Goal: Transaction & Acquisition: Purchase product/service

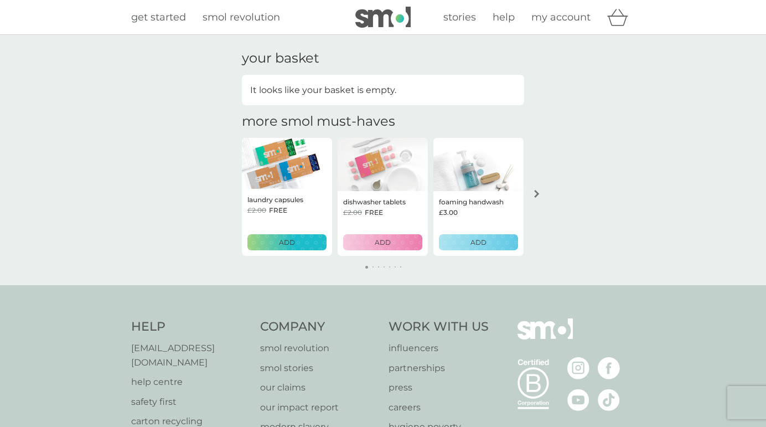
click at [578, 23] on span "my account" at bounding box center [560, 17] width 59 height 12
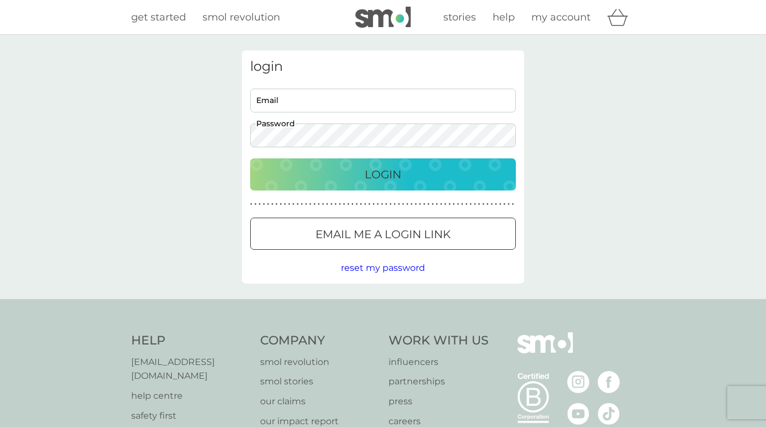
type input "[EMAIL_ADDRESS][DOMAIN_NAME]"
click at [400, 175] on p "Login" at bounding box center [383, 174] width 37 height 18
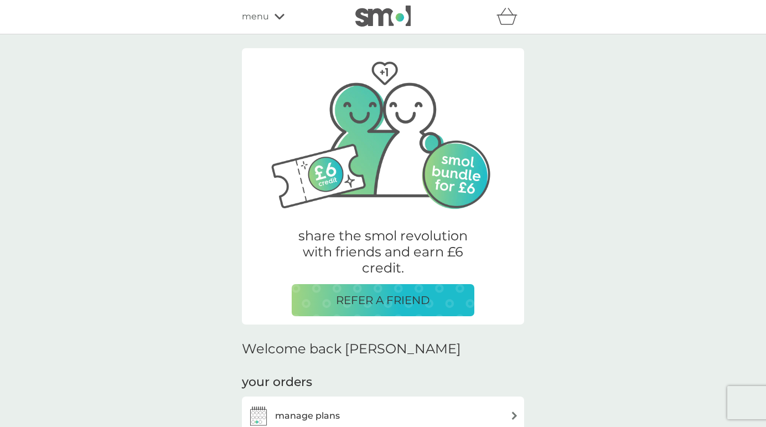
scroll to position [220, 0]
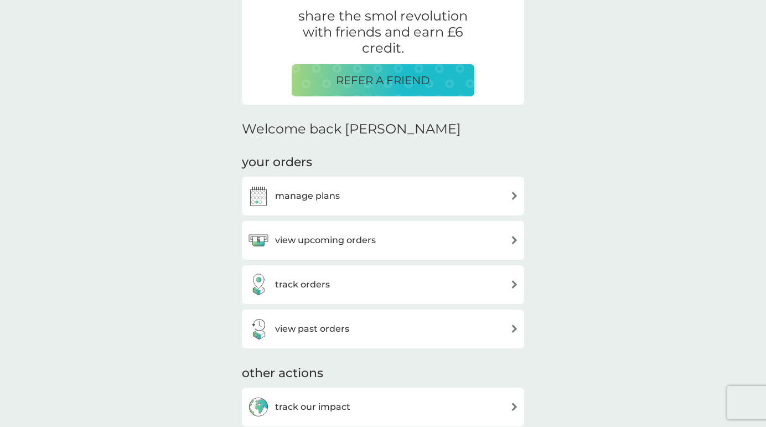
click at [324, 203] on div "manage plans" at bounding box center [293, 196] width 92 height 22
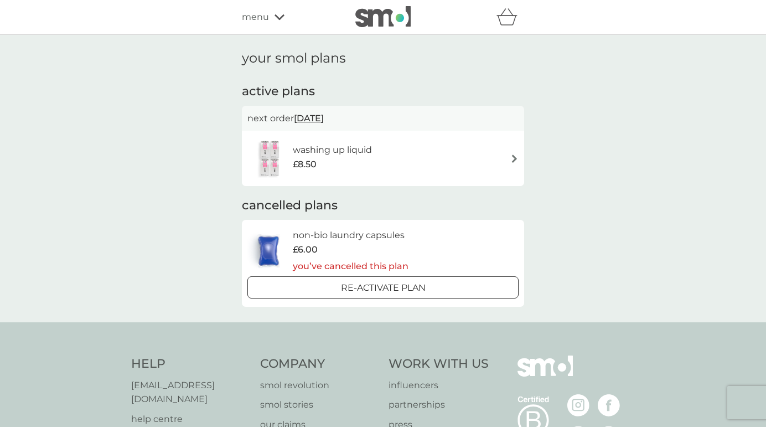
click at [324, 122] on span "30 Oct 2025" at bounding box center [309, 118] width 30 height 22
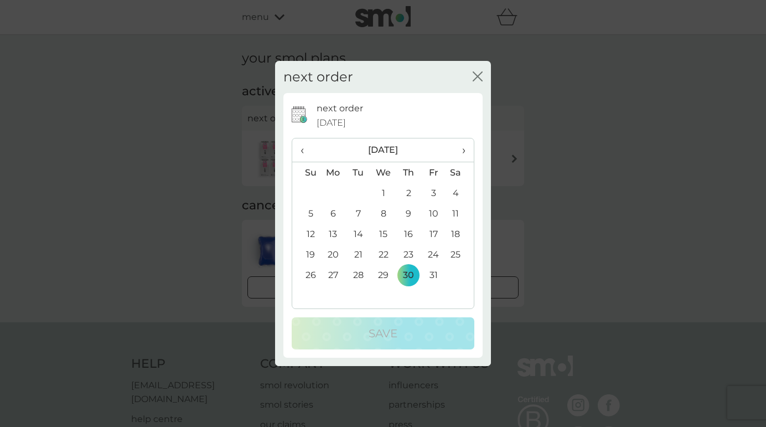
click at [307, 149] on span "‹" at bounding box center [306, 149] width 12 height 23
click at [355, 212] on td "9" at bounding box center [358, 213] width 25 height 20
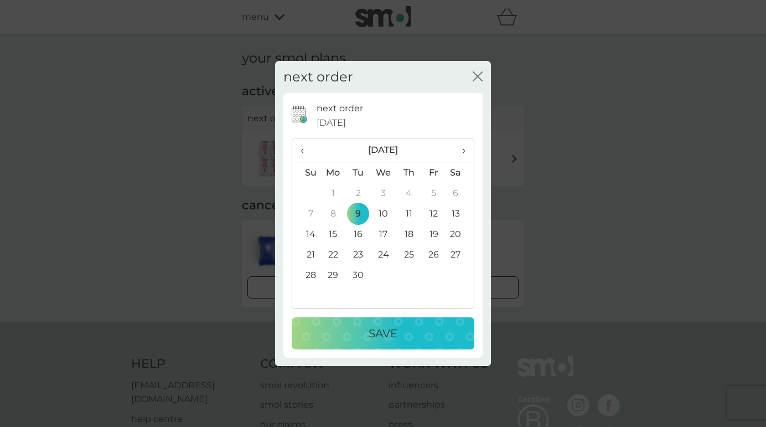
click at [380, 344] on button "Save" at bounding box center [383, 333] width 183 height 32
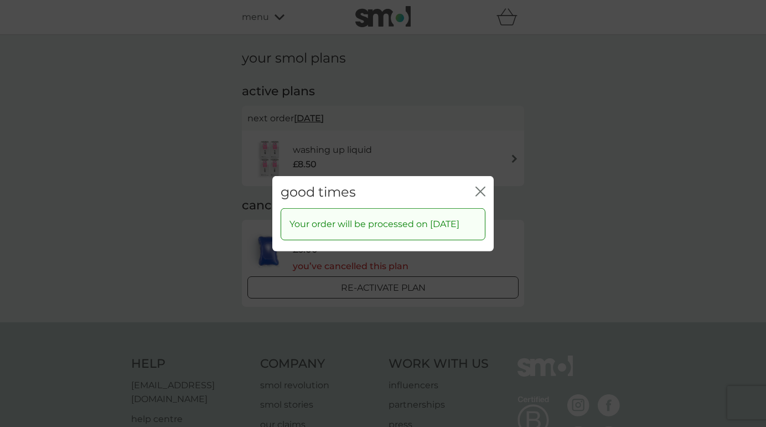
click at [481, 186] on icon "close" at bounding box center [482, 190] width 4 height 9
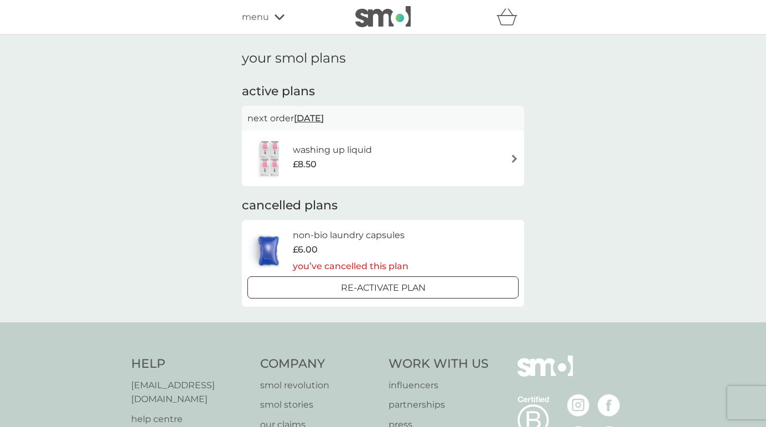
click at [253, 23] on span "menu" at bounding box center [255, 17] width 27 height 14
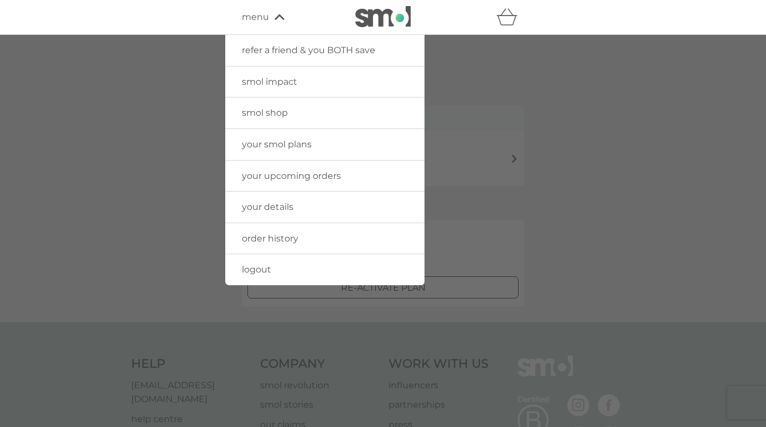
click at [240, 118] on link "smol shop" at bounding box center [324, 112] width 199 height 31
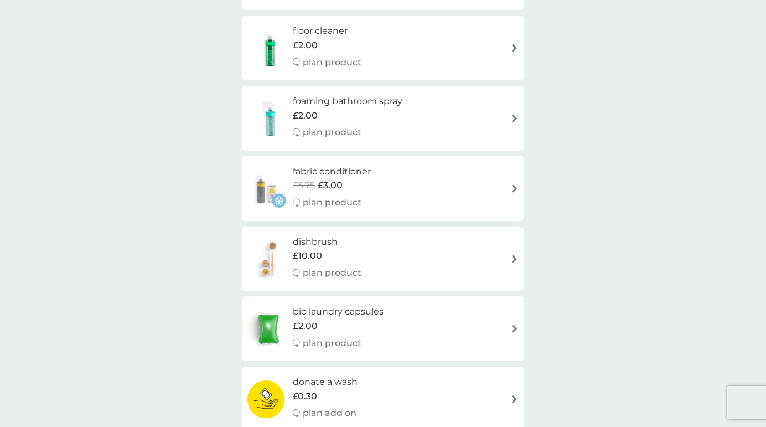
scroll to position [379, 0]
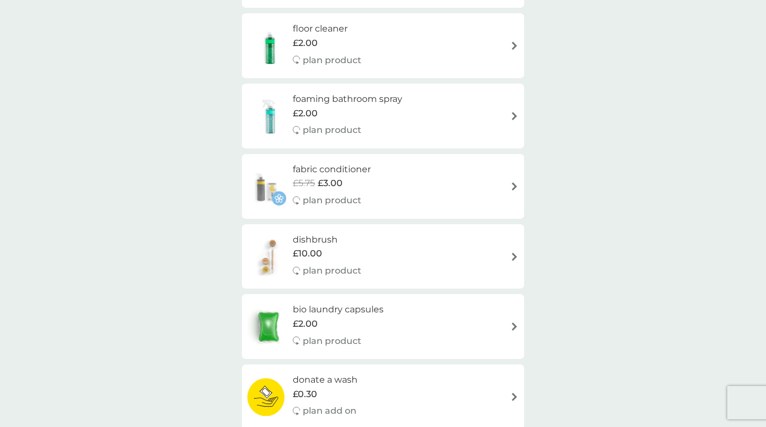
click at [340, 255] on div "dishbrush £10.00 plan product" at bounding box center [333, 256] width 80 height 48
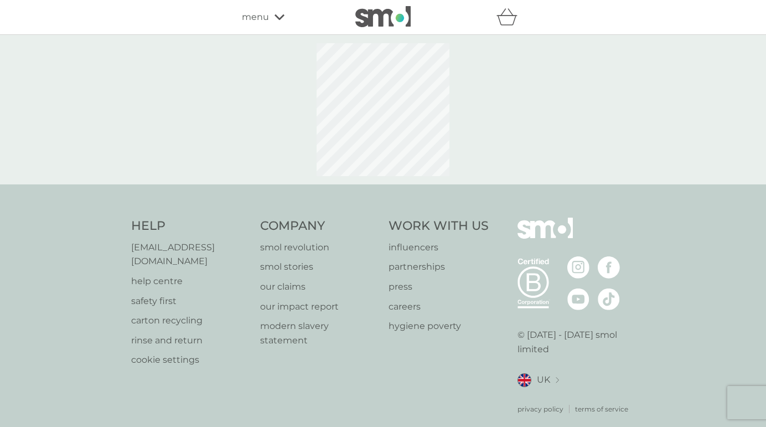
select select "245"
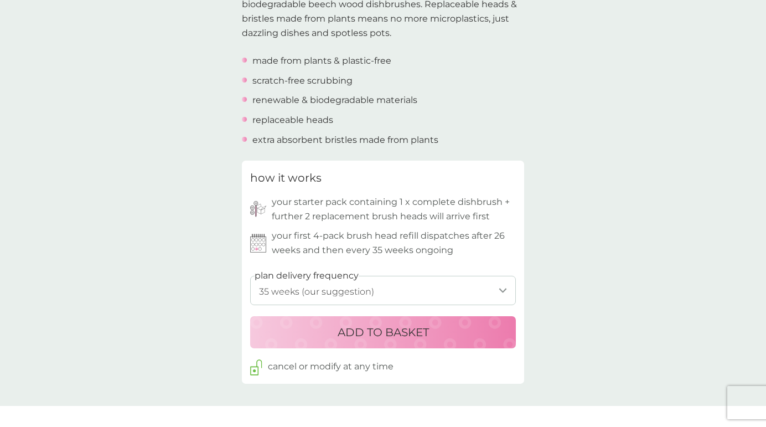
scroll to position [429, 0]
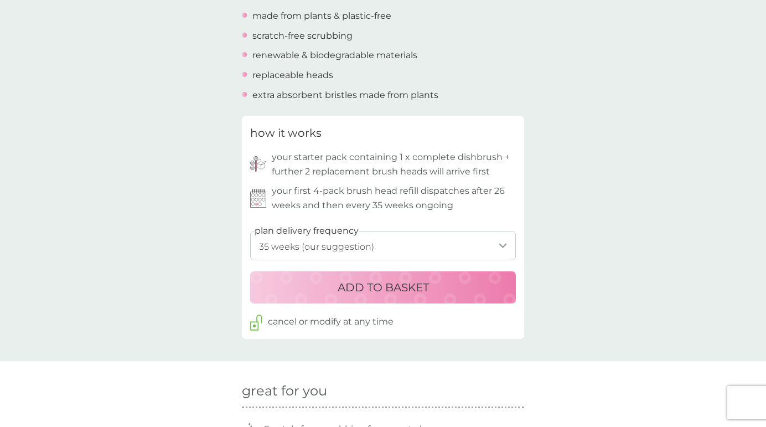
click at [347, 285] on p "ADD TO BASKET" at bounding box center [383, 287] width 91 height 18
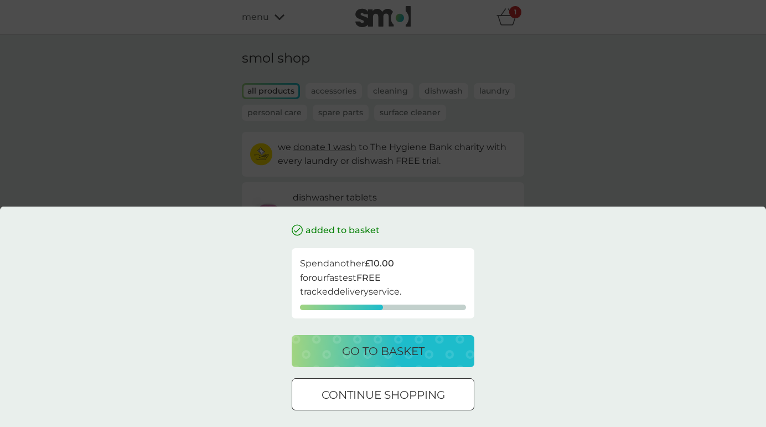
click at [561, 200] on div "added to basket Spend another £10.00 for our fastest FREE tracked delivery serv…" at bounding box center [383, 213] width 766 height 427
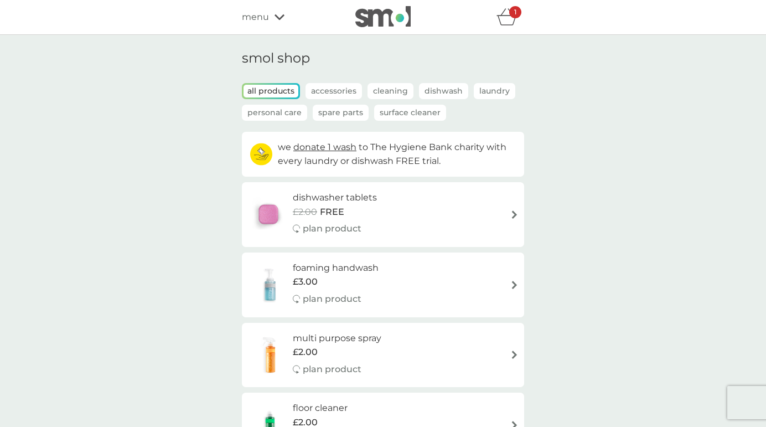
scroll to position [270, 0]
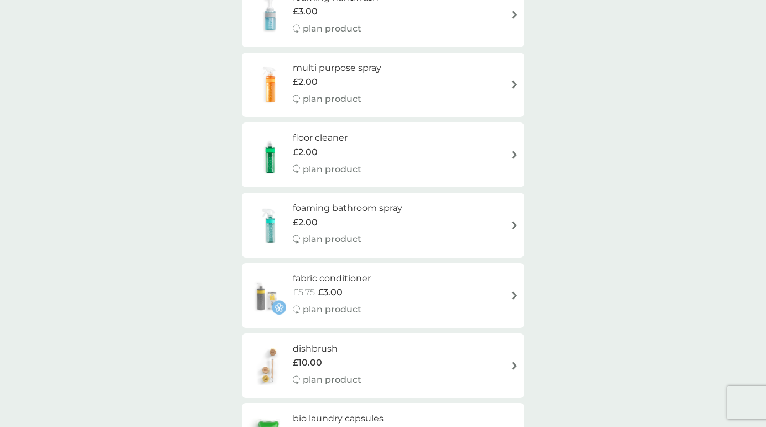
click at [401, 279] on div "fabric conditioner £5.75 £3.00 plan product" at bounding box center [382, 295] width 271 height 48
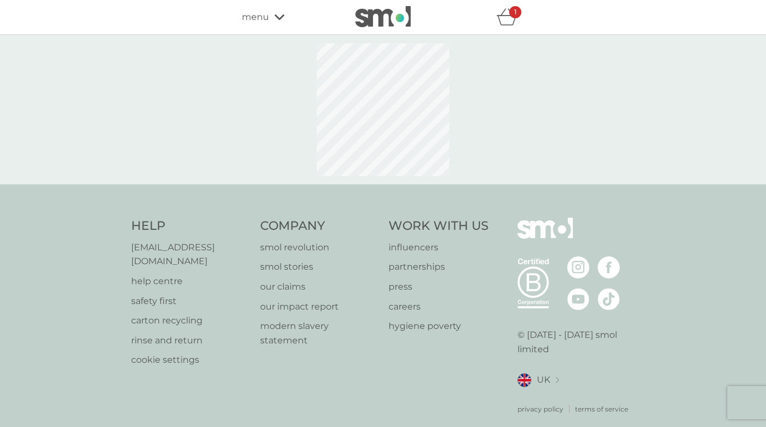
select select "182"
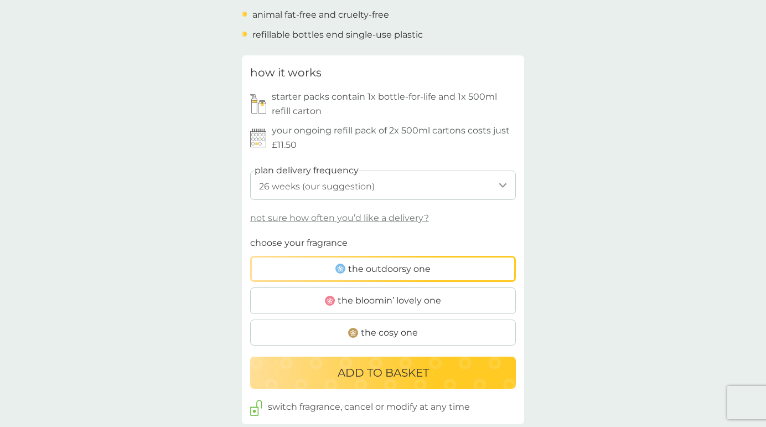
scroll to position [583, 0]
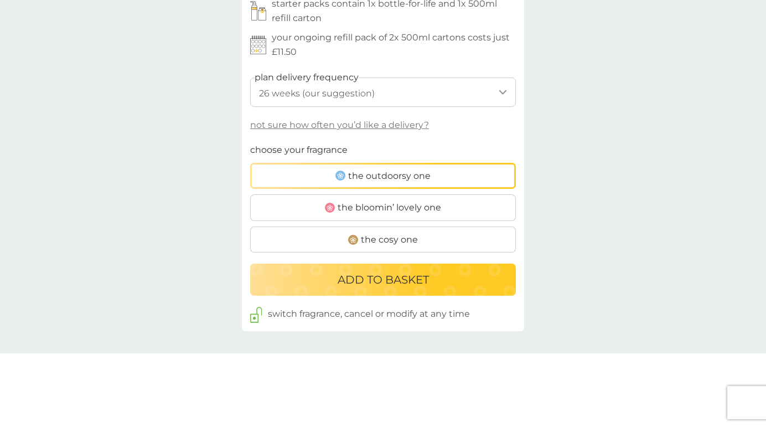
click at [444, 196] on label "the bloomin’ lovely one" at bounding box center [383, 207] width 266 height 27
click at [250, 143] on input "the bloomin’ lovely one" at bounding box center [250, 143] width 0 height 0
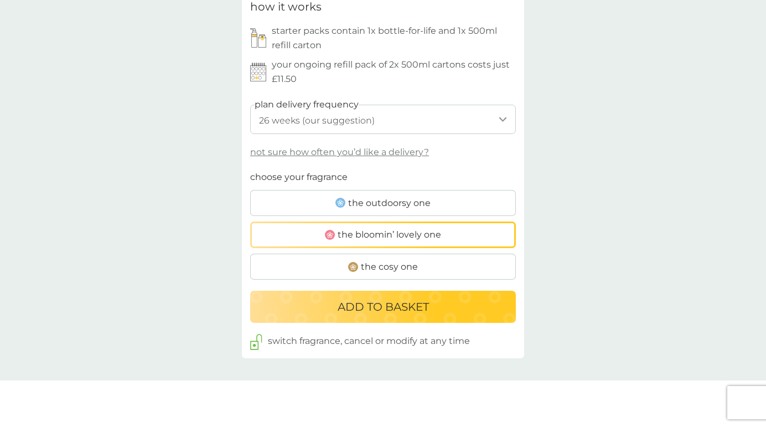
scroll to position [450, 0]
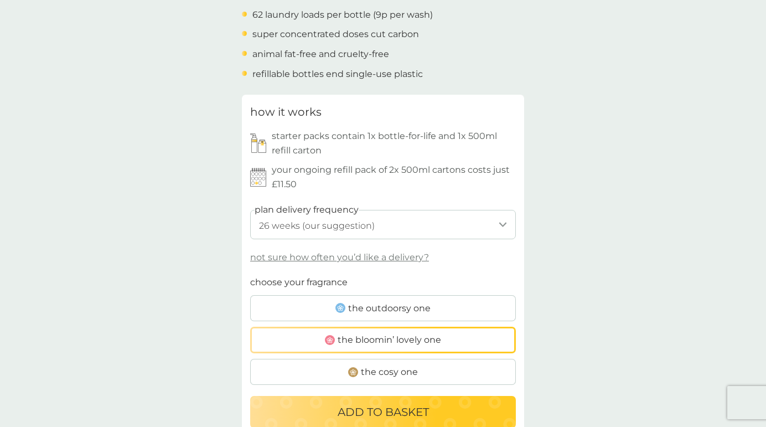
click at [360, 360] on label "the cosy one" at bounding box center [383, 372] width 266 height 27
click at [250, 275] on input "the cosy one" at bounding box center [250, 275] width 0 height 0
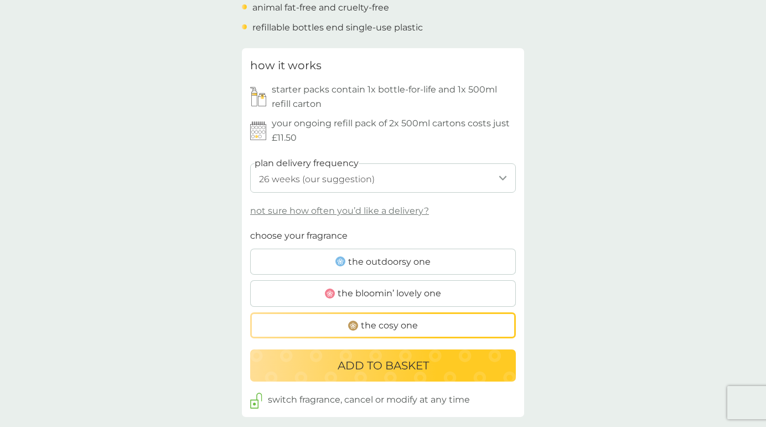
scroll to position [556, 0]
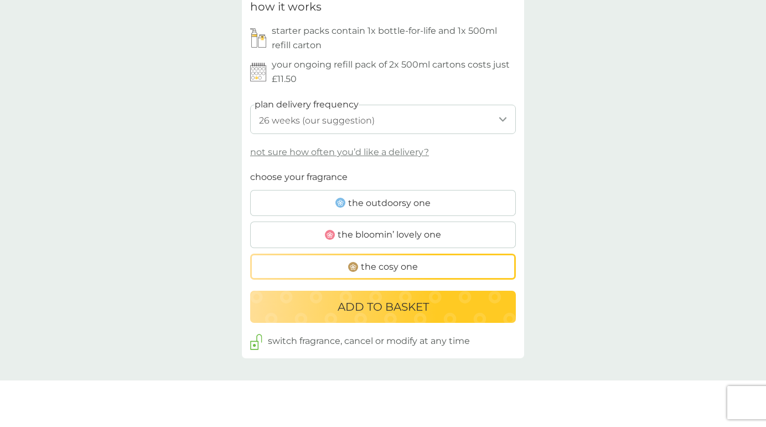
click at [376, 300] on p "ADD TO BASKET" at bounding box center [383, 307] width 91 height 18
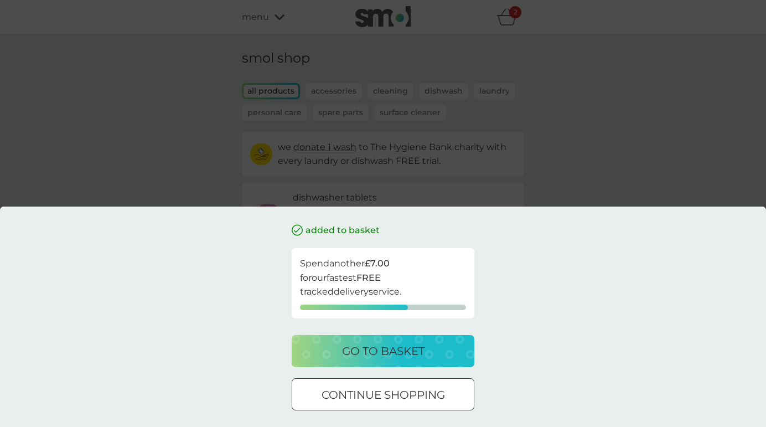
click at [541, 208] on div "added to basket Spend another £7.00 for our fastest FREE tracked delivery servi…" at bounding box center [383, 213] width 766 height 427
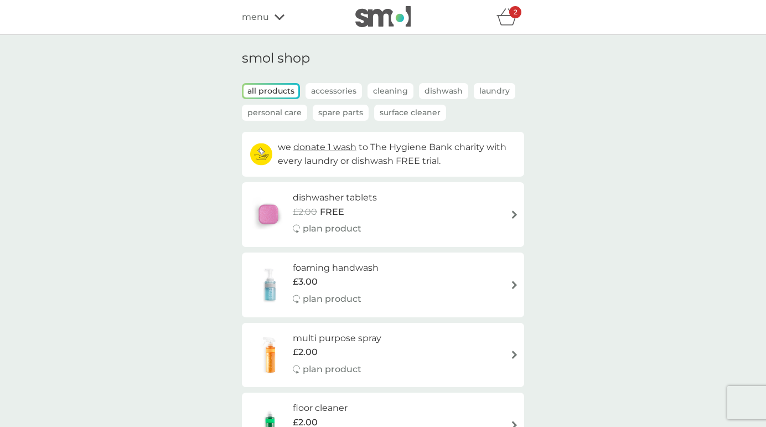
scroll to position [4, 0]
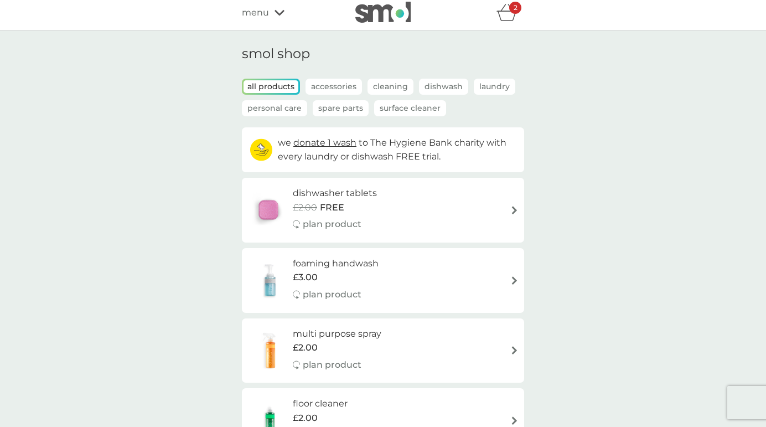
click at [492, 21] on div "2" at bounding box center [477, 13] width 94 height 22
click at [520, 14] on div "2" at bounding box center [510, 13] width 28 height 22
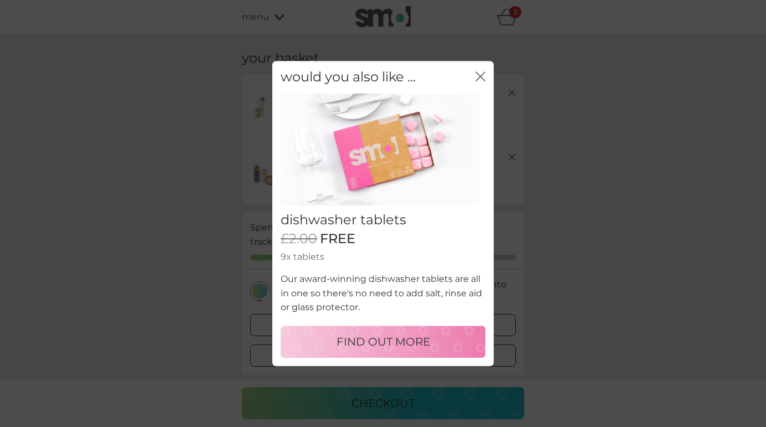
click at [476, 85] on div "close" at bounding box center [480, 77] width 10 height 16
click at [483, 76] on icon "close" at bounding box center [482, 76] width 4 height 9
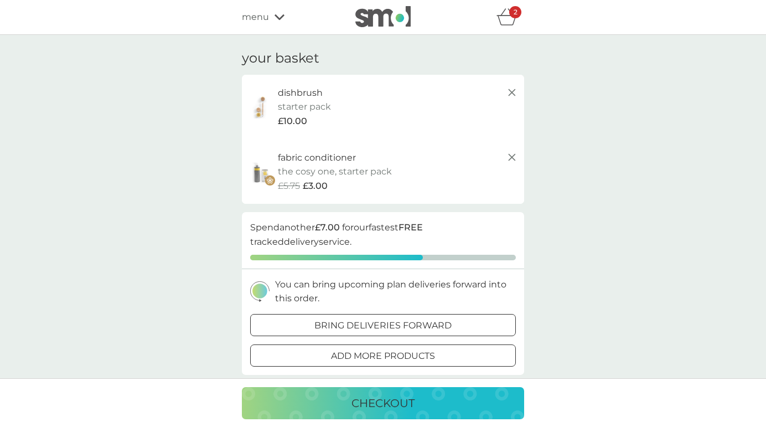
click at [505, 20] on icon "basket" at bounding box center [506, 16] width 21 height 17
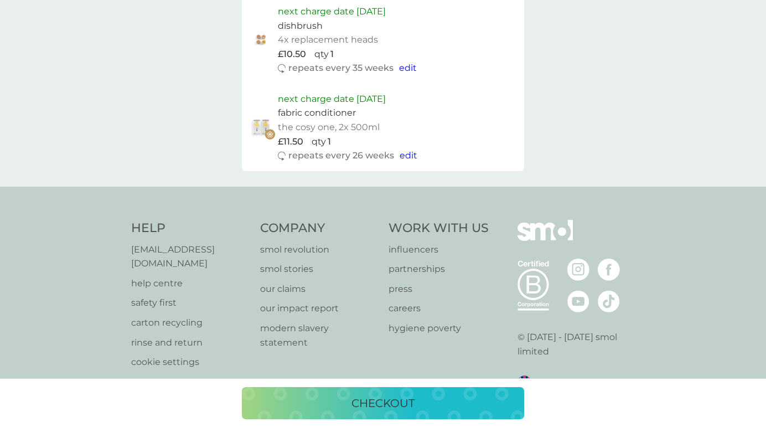
scroll to position [550, 0]
click at [407, 401] on p "checkout" at bounding box center [382, 403] width 63 height 18
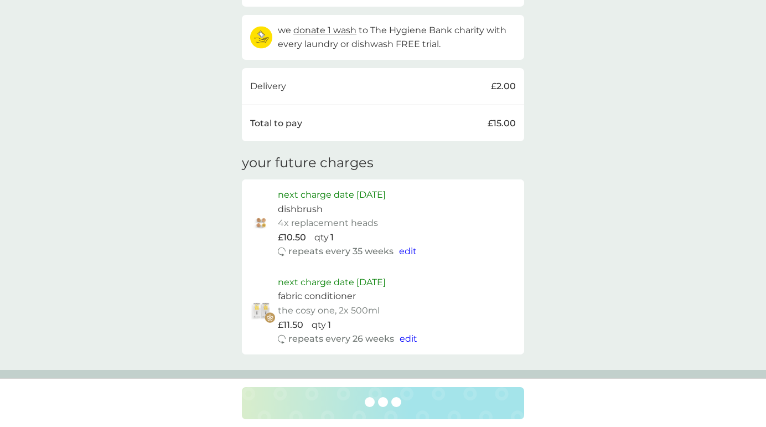
scroll to position [295, 0]
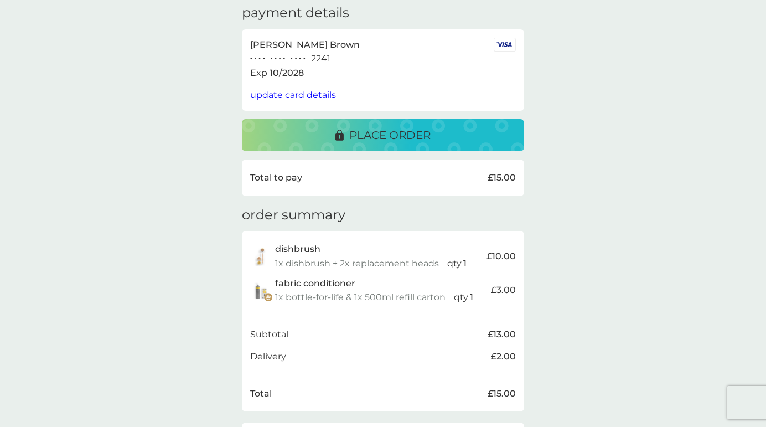
scroll to position [178, 0]
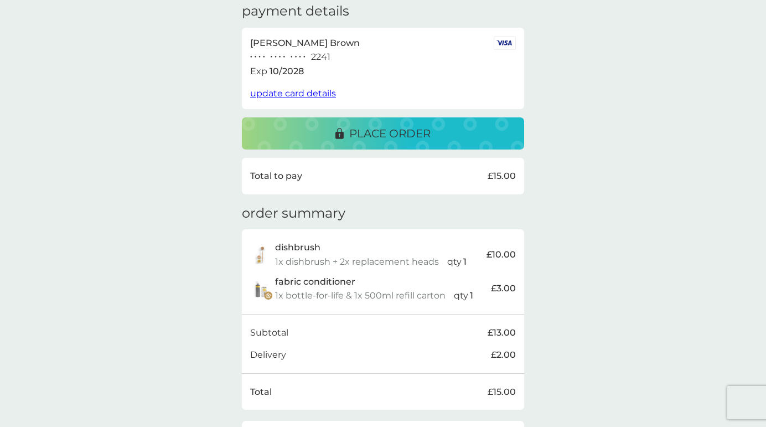
click at [370, 127] on p "place order" at bounding box center [389, 134] width 81 height 18
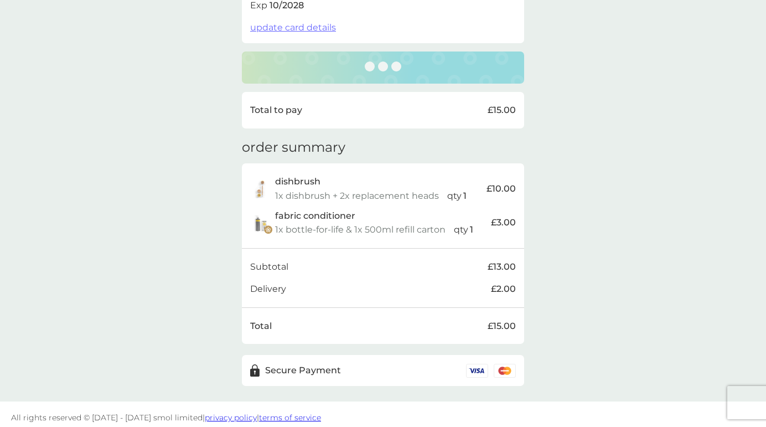
scroll to position [243, 0]
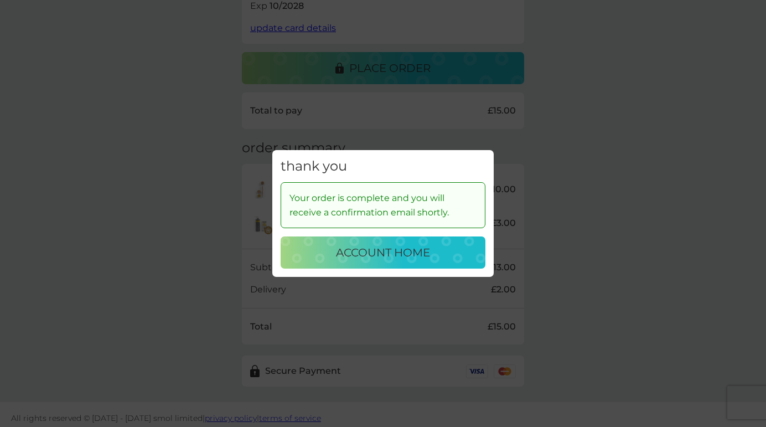
click at [377, 262] on button "account home" at bounding box center [383, 252] width 205 height 32
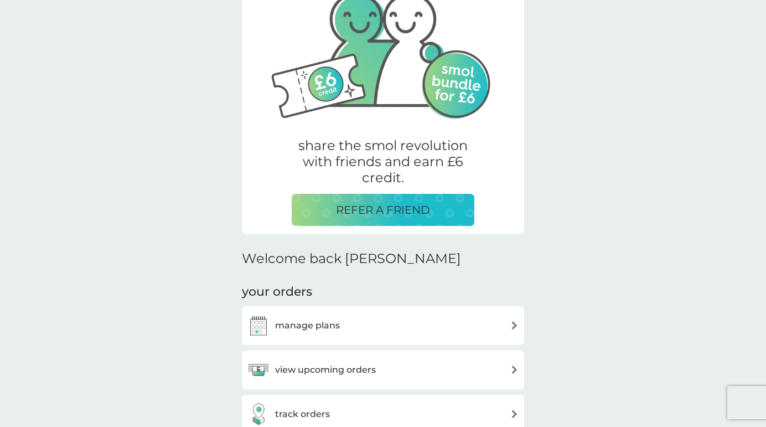
scroll to position [92, 0]
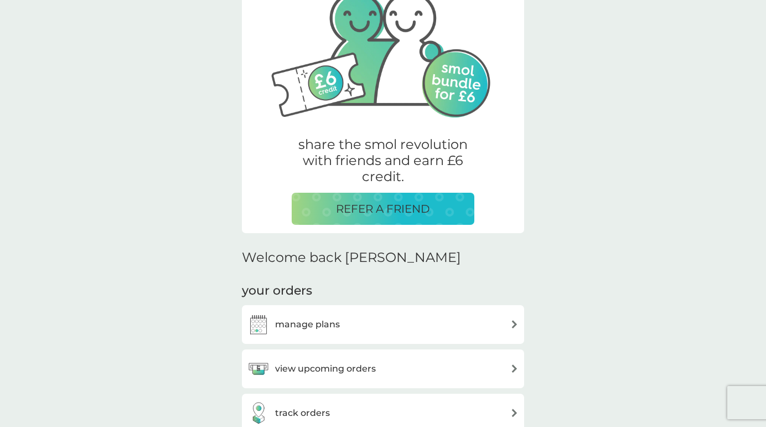
click at [287, 369] on h3 "view upcoming orders" at bounding box center [325, 368] width 101 height 14
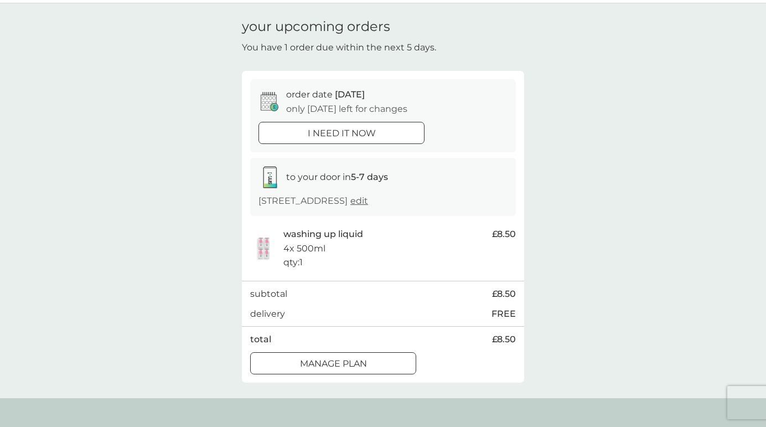
scroll to position [36, 0]
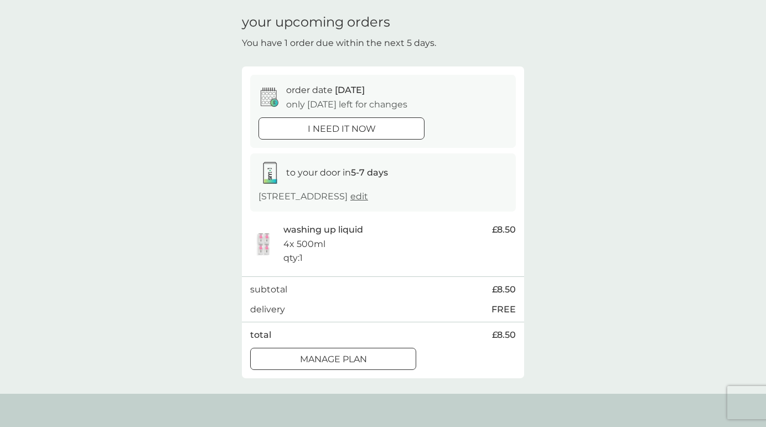
click at [356, 124] on div at bounding box center [341, 129] width 40 height 12
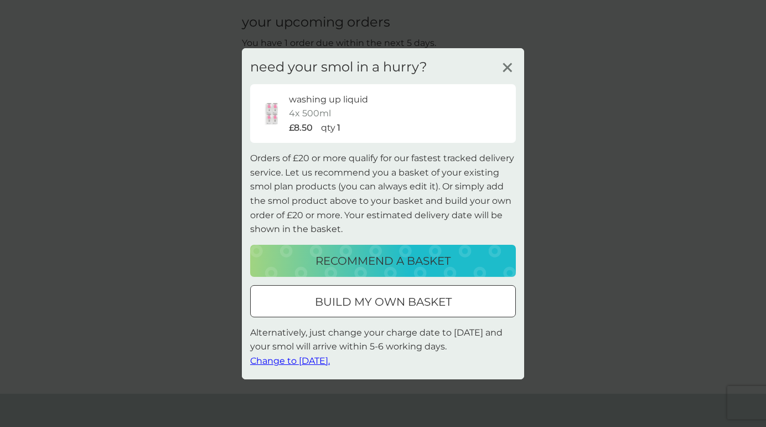
click at [506, 78] on div "need your smol in a hurry? washing up liquid 4x 500ml £8.50 qty 1 Orders of £20…" at bounding box center [383, 213] width 282 height 331
click at [507, 71] on icon at bounding box center [507, 67] width 17 height 17
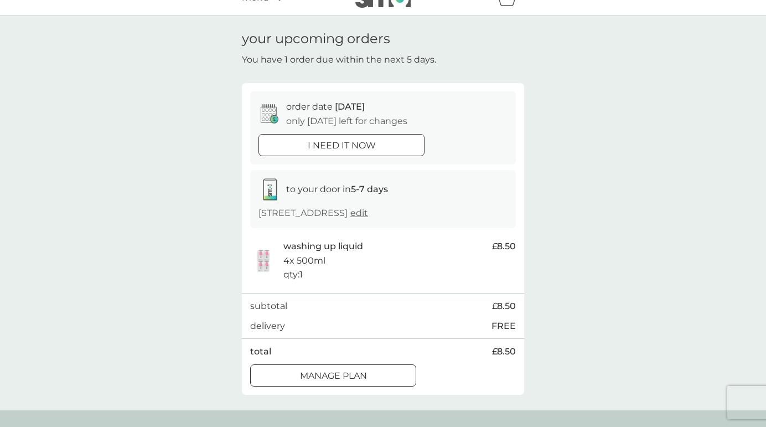
scroll to position [21, 0]
click at [417, 137] on div "i need it now" at bounding box center [341, 144] width 165 height 14
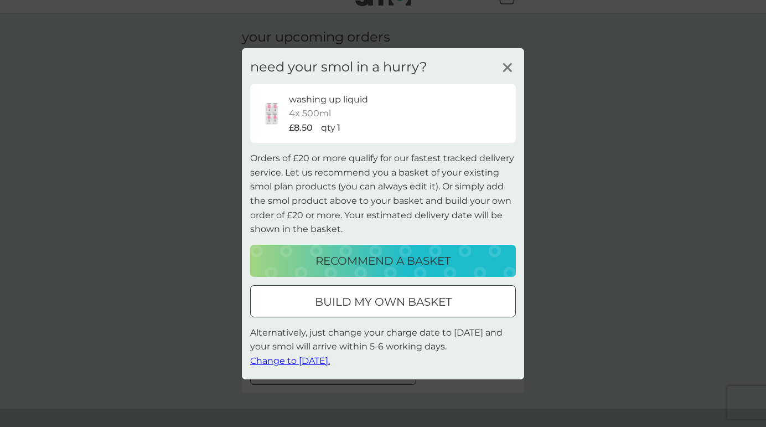
click at [359, 255] on p "recommend a basket" at bounding box center [382, 261] width 135 height 18
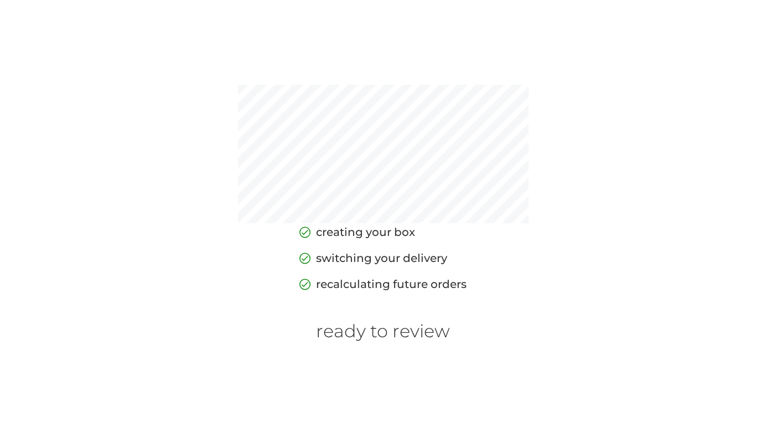
scroll to position [92, 0]
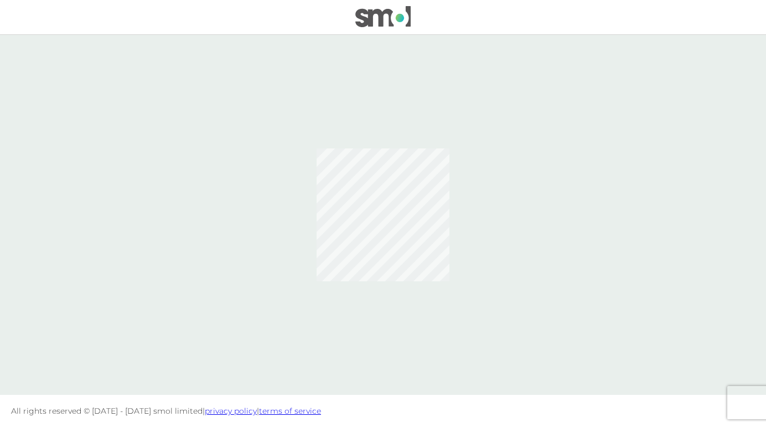
click at [386, 19] on img at bounding box center [382, 16] width 55 height 21
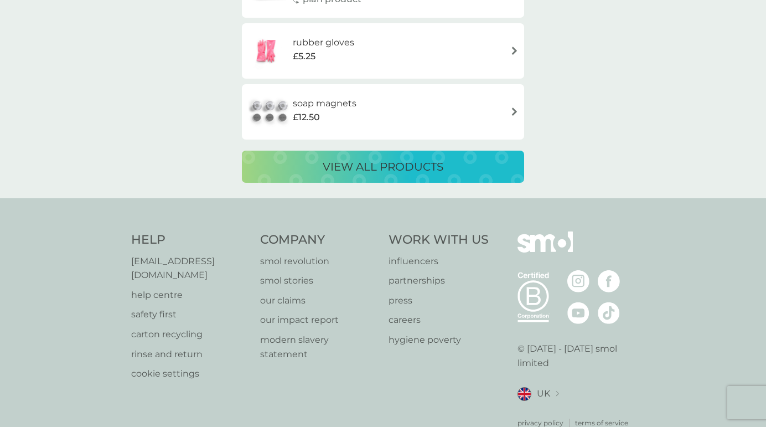
scroll to position [2059, 0]
click at [153, 255] on p "[EMAIL_ADDRESS][DOMAIN_NAME]" at bounding box center [190, 269] width 118 height 28
drag, startPoint x: 136, startPoint y: 240, endPoint x: 241, endPoint y: 241, distance: 104.6
click at [241, 241] on div "Help [EMAIL_ADDRESS][DOMAIN_NAME] help centre safety first carton recycling rin…" at bounding box center [383, 330] width 766 height 263
copy p "[EMAIL_ADDRESS][DOMAIN_NAME]"
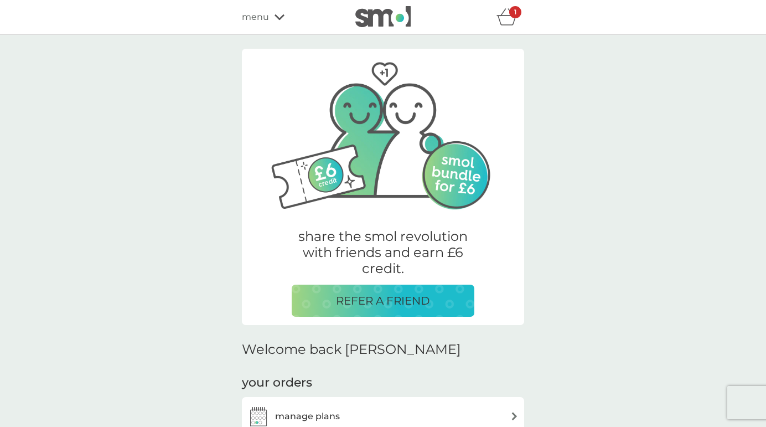
scroll to position [0, 0]
click at [262, 20] on span "menu" at bounding box center [255, 17] width 27 height 14
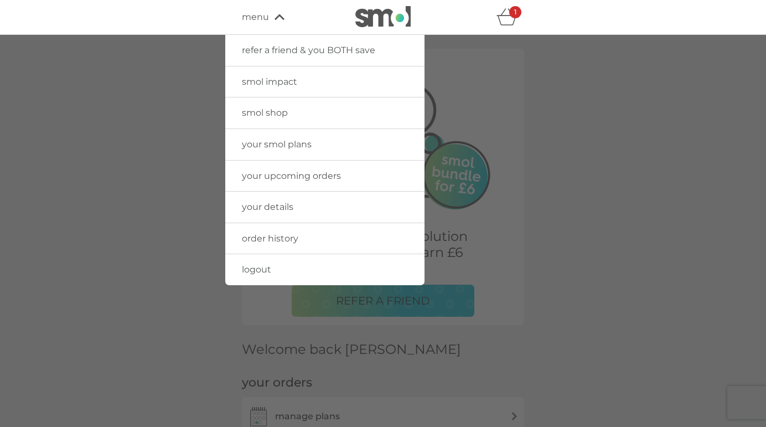
click at [513, 19] on icon "basket" at bounding box center [506, 16] width 21 height 17
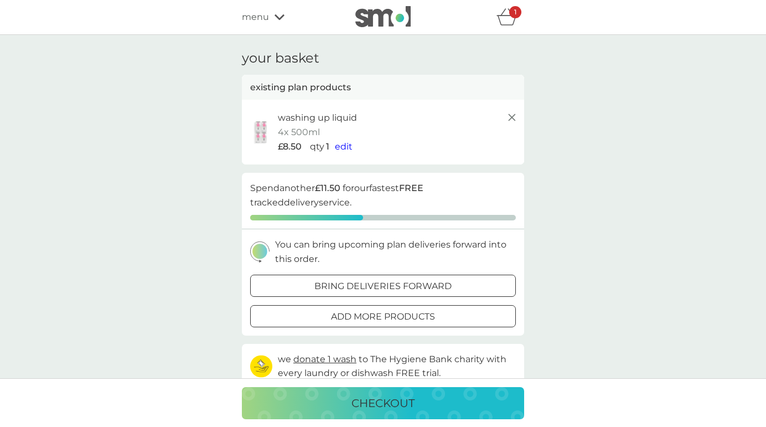
click at [362, 18] on img at bounding box center [382, 16] width 55 height 21
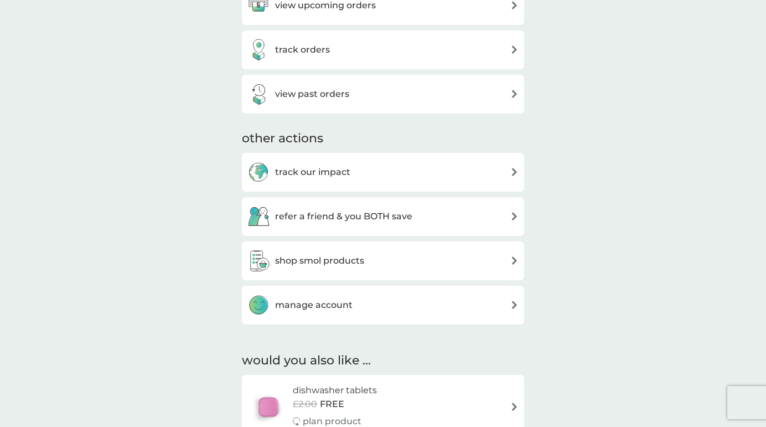
scroll to position [439, 0]
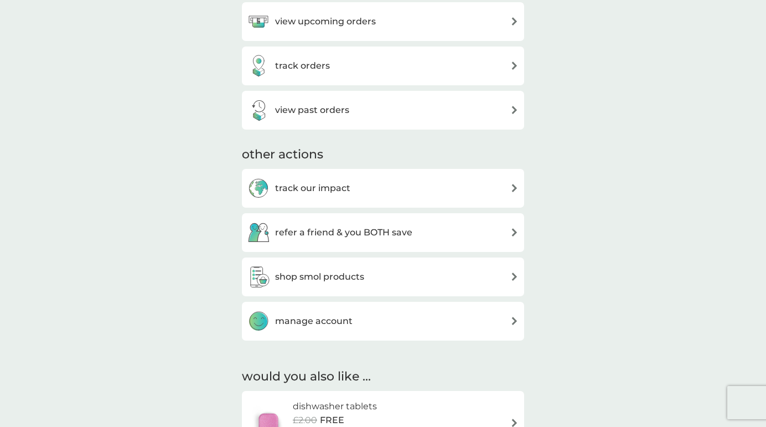
click at [291, 324] on h3 "manage account" at bounding box center [313, 321] width 77 height 14
